Goal: Information Seeking & Learning: Learn about a topic

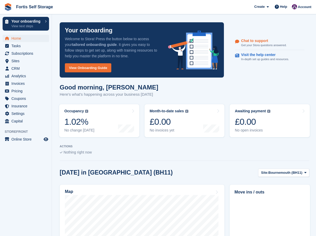
click at [262, 45] on p "Get your Stora questions answered." at bounding box center [263, 45] width 45 height 4
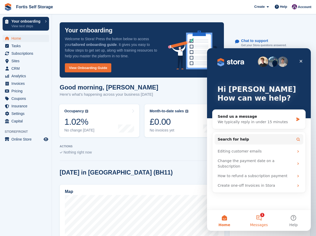
click at [257, 225] on span "Messages" at bounding box center [259, 225] width 18 height 4
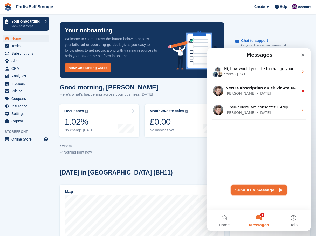
click at [256, 191] on button "Send us a message" at bounding box center [259, 190] width 56 height 10
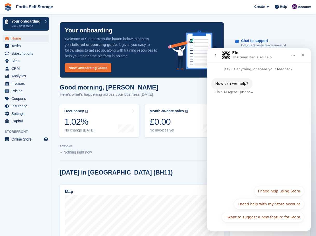
click at [251, 171] on div "How can we help? Fin • AI Agent • Just now" at bounding box center [259, 127] width 104 height 111
click at [253, 92] on div "How can we help? Fin • AI Agent • Just now" at bounding box center [259, 89] width 96 height 23
click at [245, 69] on p "Ask us anything, or share your feedback." at bounding box center [259, 67] width 104 height 10
click at [249, 74] on div "How can we help? Fin • AI Agent • Just now" at bounding box center [259, 86] width 104 height 29
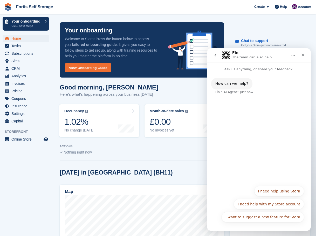
click at [249, 72] on div "How can we help? Fin • AI Agent • Just now" at bounding box center [259, 86] width 104 height 29
click at [257, 160] on div "How can we help? Fin • AI Agent • Just now" at bounding box center [259, 127] width 104 height 111
click at [264, 180] on div "How can we help? Fin • AI Agent • Just now" at bounding box center [259, 127] width 104 height 111
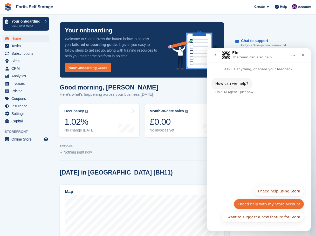
click at [269, 202] on button "I need help with my Stora account" at bounding box center [269, 204] width 70 height 10
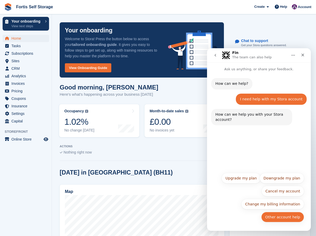
click at [285, 218] on button "Other account help" at bounding box center [282, 217] width 43 height 10
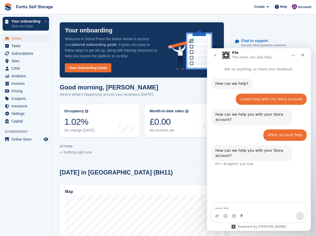
click at [259, 207] on textarea "Message…" at bounding box center [259, 207] width 95 height 9
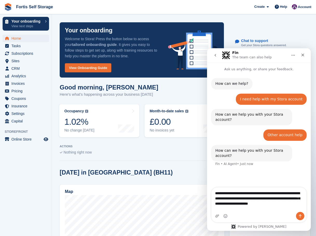
type textarea "**********"
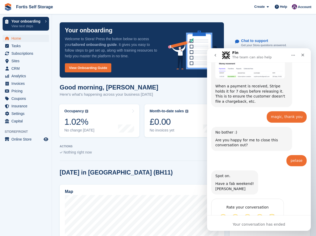
scroll to position [343, 0]
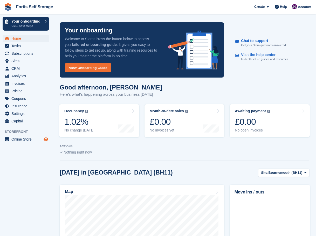
click at [45, 139] on icon "Preview store" at bounding box center [46, 139] width 5 height 4
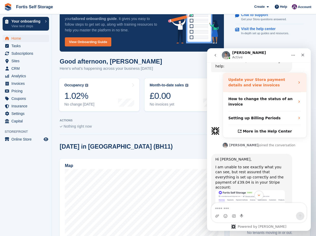
scroll to position [234, 0]
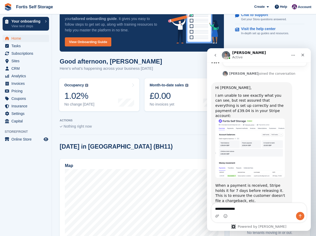
type textarea "**********"
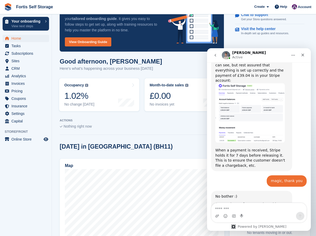
scroll to position [277, 0]
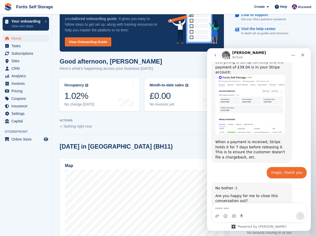
click at [257, 208] on textarea "Message…" at bounding box center [259, 207] width 95 height 9
type textarea "******"
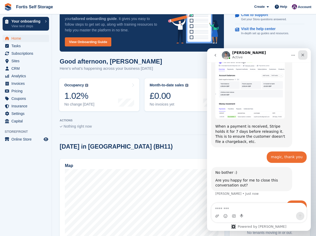
click at [301, 57] on icon "Close" at bounding box center [303, 55] width 4 height 4
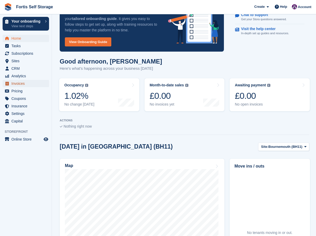
click at [26, 85] on span "Invoices" at bounding box center [26, 83] width 31 height 7
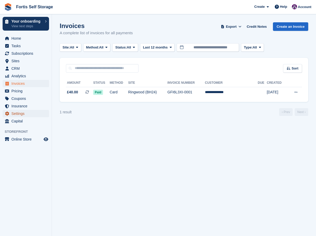
click at [25, 115] on span "Settings" at bounding box center [26, 113] width 31 height 7
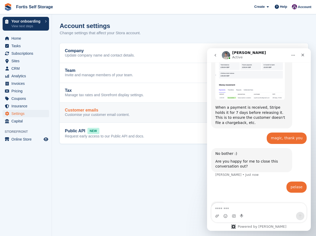
scroll to position [313, 0]
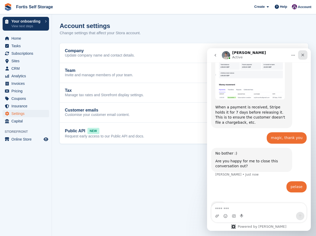
click at [302, 53] on icon "Close" at bounding box center [303, 55] width 4 height 4
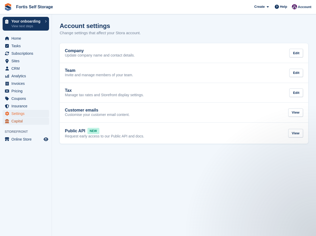
click at [24, 123] on span "Capital" at bounding box center [26, 121] width 31 height 7
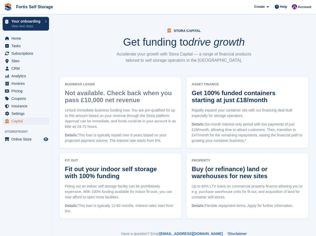
click at [26, 108] on span "Insurance" at bounding box center [26, 106] width 31 height 7
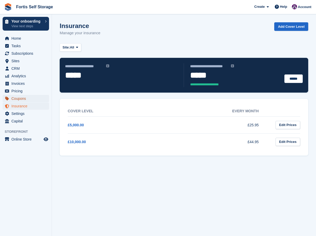
click at [26, 99] on span "Coupons" at bounding box center [26, 98] width 31 height 7
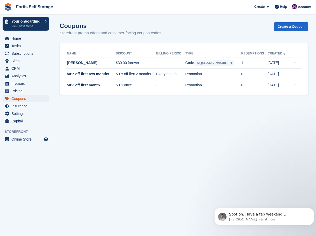
click at [18, 99] on span "Coupons" at bounding box center [26, 98] width 31 height 7
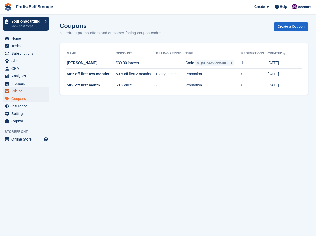
click at [19, 93] on span "Pricing" at bounding box center [26, 90] width 31 height 7
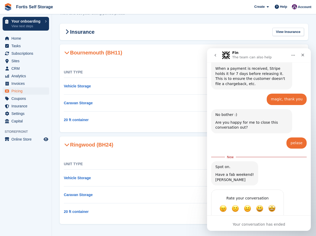
scroll to position [352, 0]
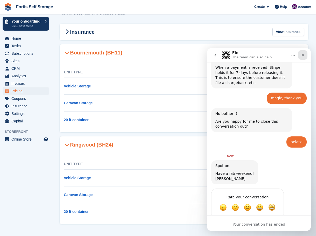
click at [306, 54] on div "Close" at bounding box center [302, 54] width 9 height 9
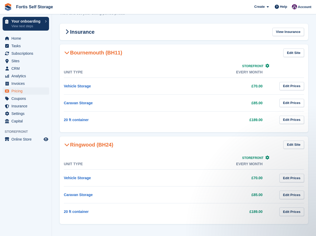
scroll to position [343, 0]
click at [22, 83] on span "Invoices" at bounding box center [26, 83] width 31 height 7
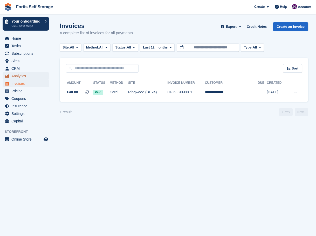
drag, startPoint x: 23, startPoint y: 80, endPoint x: 23, endPoint y: 77, distance: 3.2
click at [23, 77] on span "Analytics" at bounding box center [26, 75] width 31 height 7
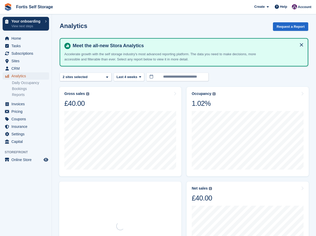
click at [23, 77] on span "Analytics" at bounding box center [26, 75] width 31 height 7
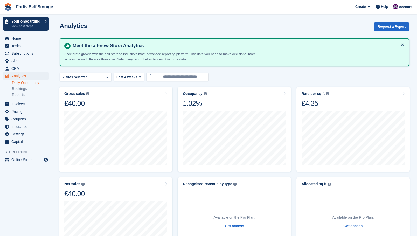
click at [34, 84] on link "Daily Occupancy" at bounding box center [30, 82] width 37 height 5
click at [29, 90] on link "Bookings" at bounding box center [30, 88] width 37 height 5
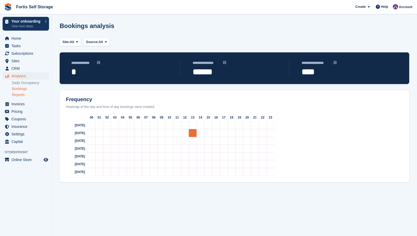
click at [28, 94] on link "Reports" at bounding box center [30, 94] width 37 height 5
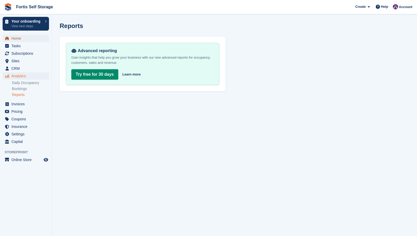
click at [22, 41] on span "Home" at bounding box center [26, 38] width 31 height 7
